Goal: Book appointment/travel/reservation

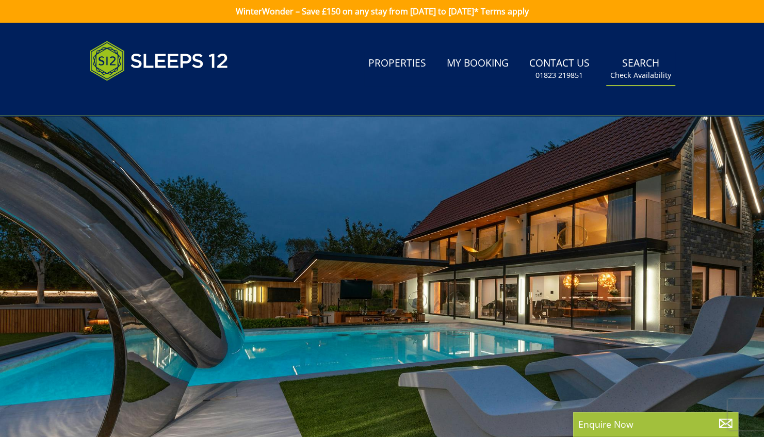
click at [634, 63] on link "Search Check Availability" at bounding box center [640, 69] width 69 height 34
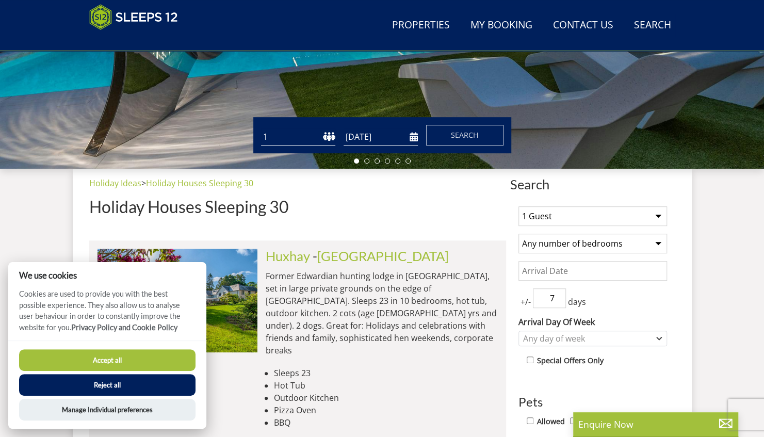
scroll to position [267, 0]
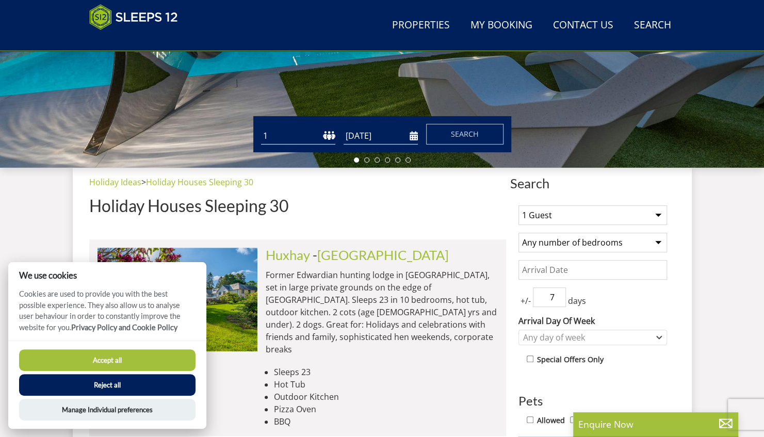
click at [322, 135] on select "1 2 3 4 5 6 7 8 9 10 11 12 13 14 15 16 17 18 19 20 21 22 23 24 25 26 27 28 29 3…" at bounding box center [298, 135] width 74 height 17
select select "21"
click at [261, 127] on select "1 2 3 4 5 6 7 8 9 10 11 12 13 14 15 16 17 18 19 20 21 22 23 24 25 26 27 28 29 3…" at bounding box center [298, 135] width 74 height 17
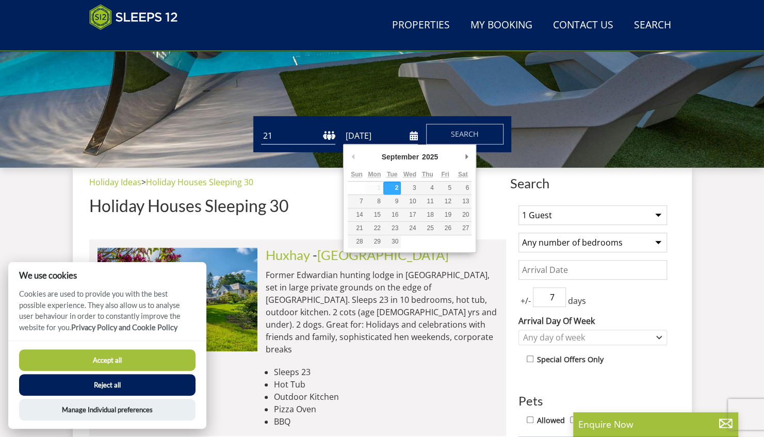
click at [385, 141] on input "[DATE]" at bounding box center [381, 135] width 74 height 17
type input "[DATE]"
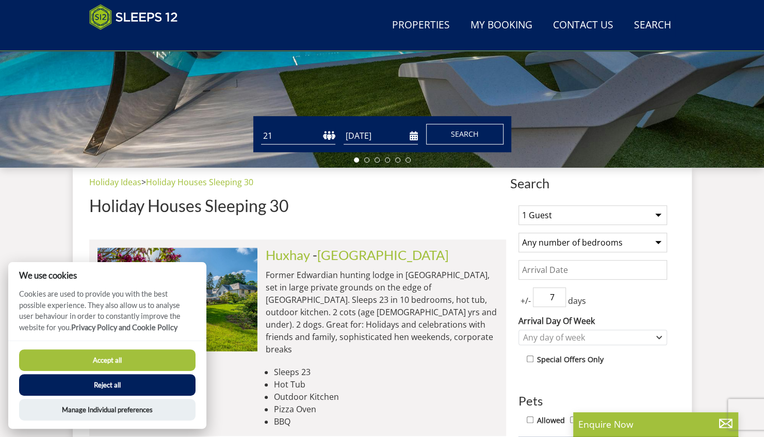
click at [454, 131] on span "Search" at bounding box center [465, 134] width 28 height 10
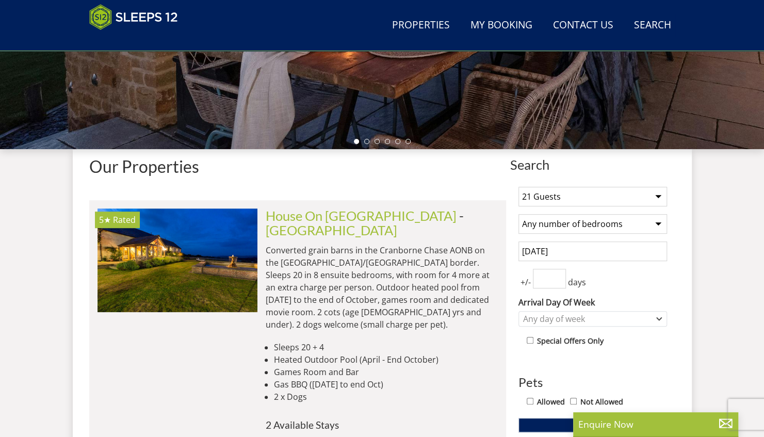
scroll to position [385, 0]
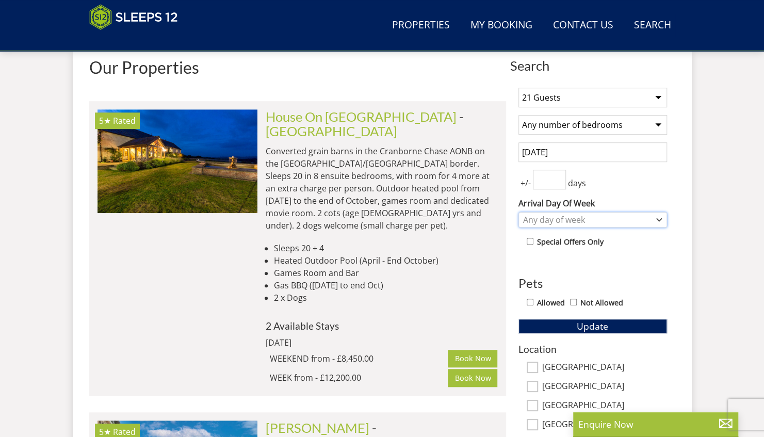
click at [658, 217] on icon "Combobox" at bounding box center [659, 220] width 6 height 6
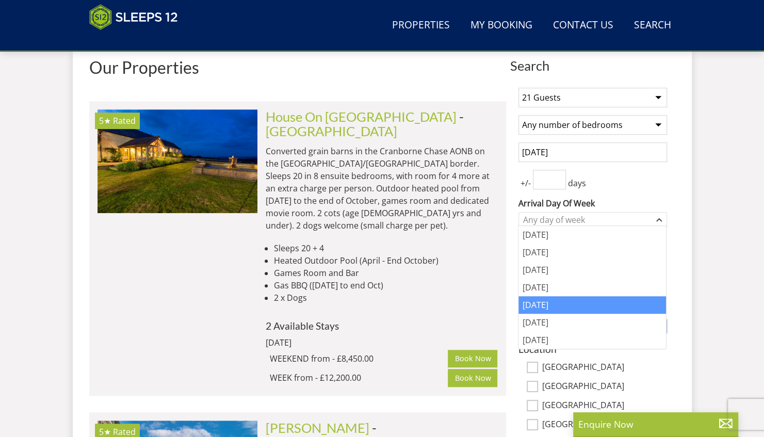
click at [554, 309] on div "[DATE]" at bounding box center [593, 305] width 148 height 18
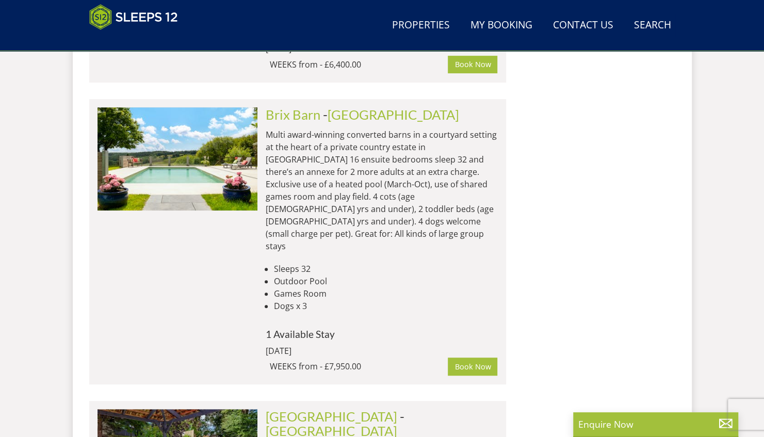
scroll to position [2603, 0]
